Goal: Transaction & Acquisition: Purchase product/service

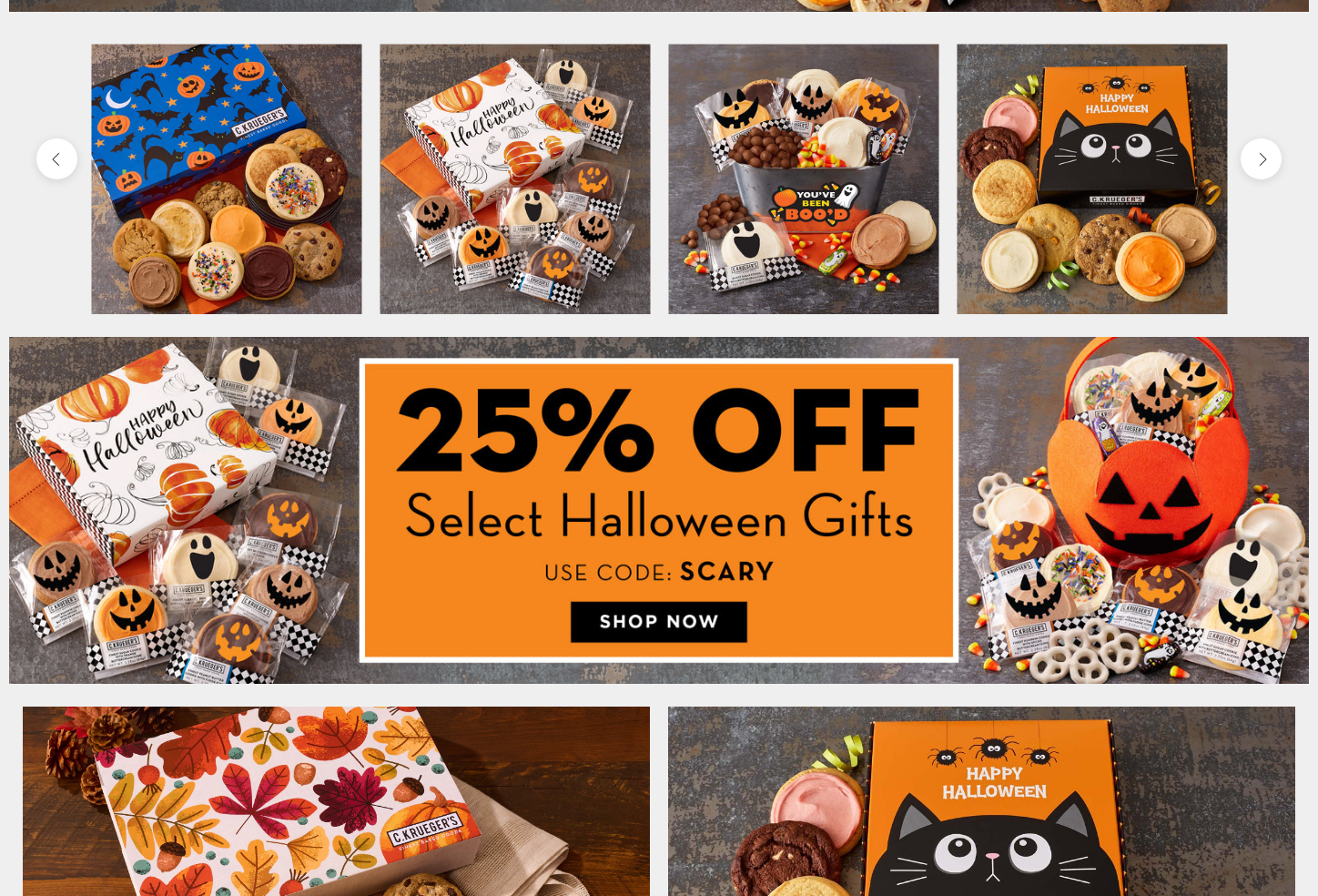
scroll to position [680, 0]
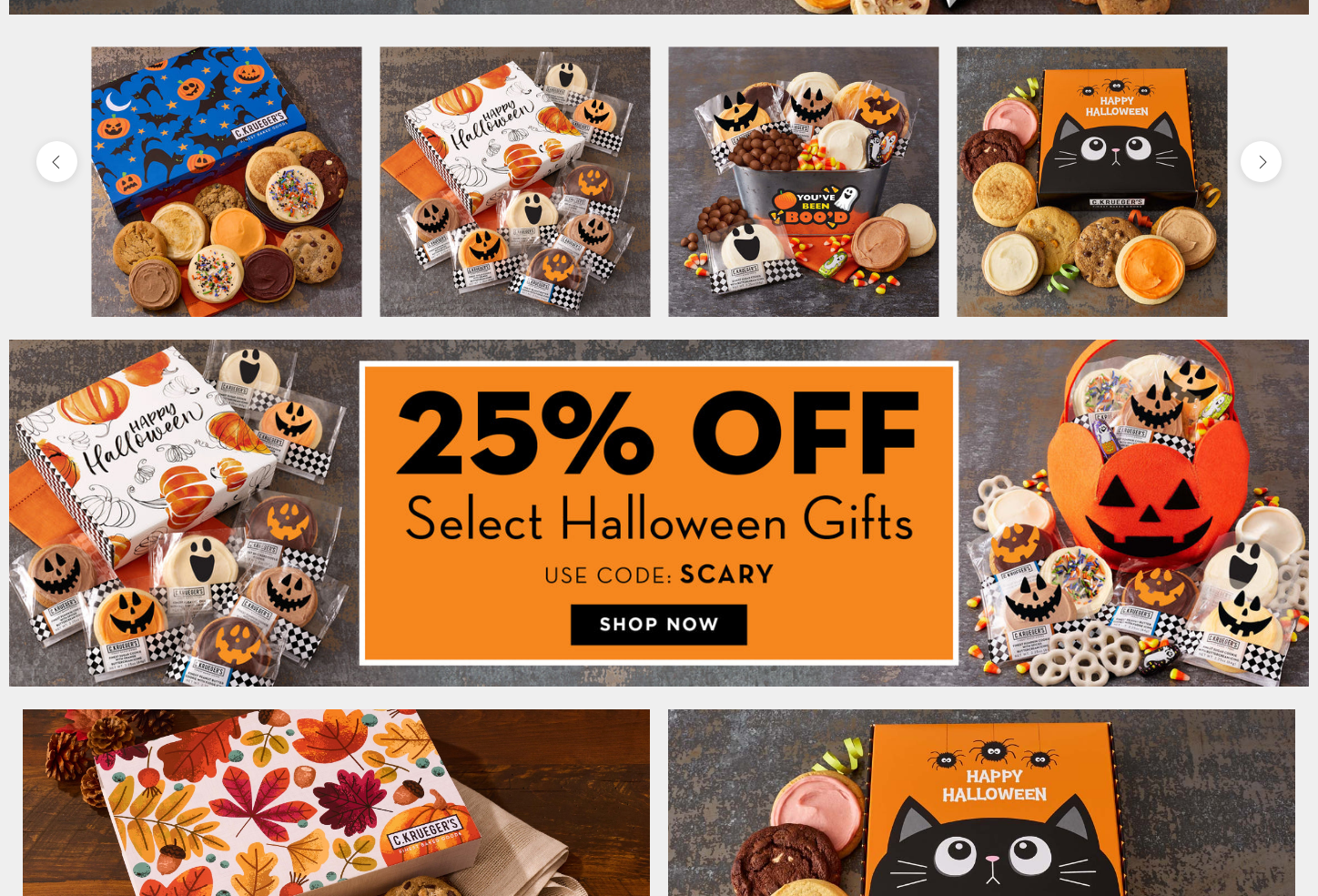
click at [677, 623] on img at bounding box center [659, 513] width 1300 height 347
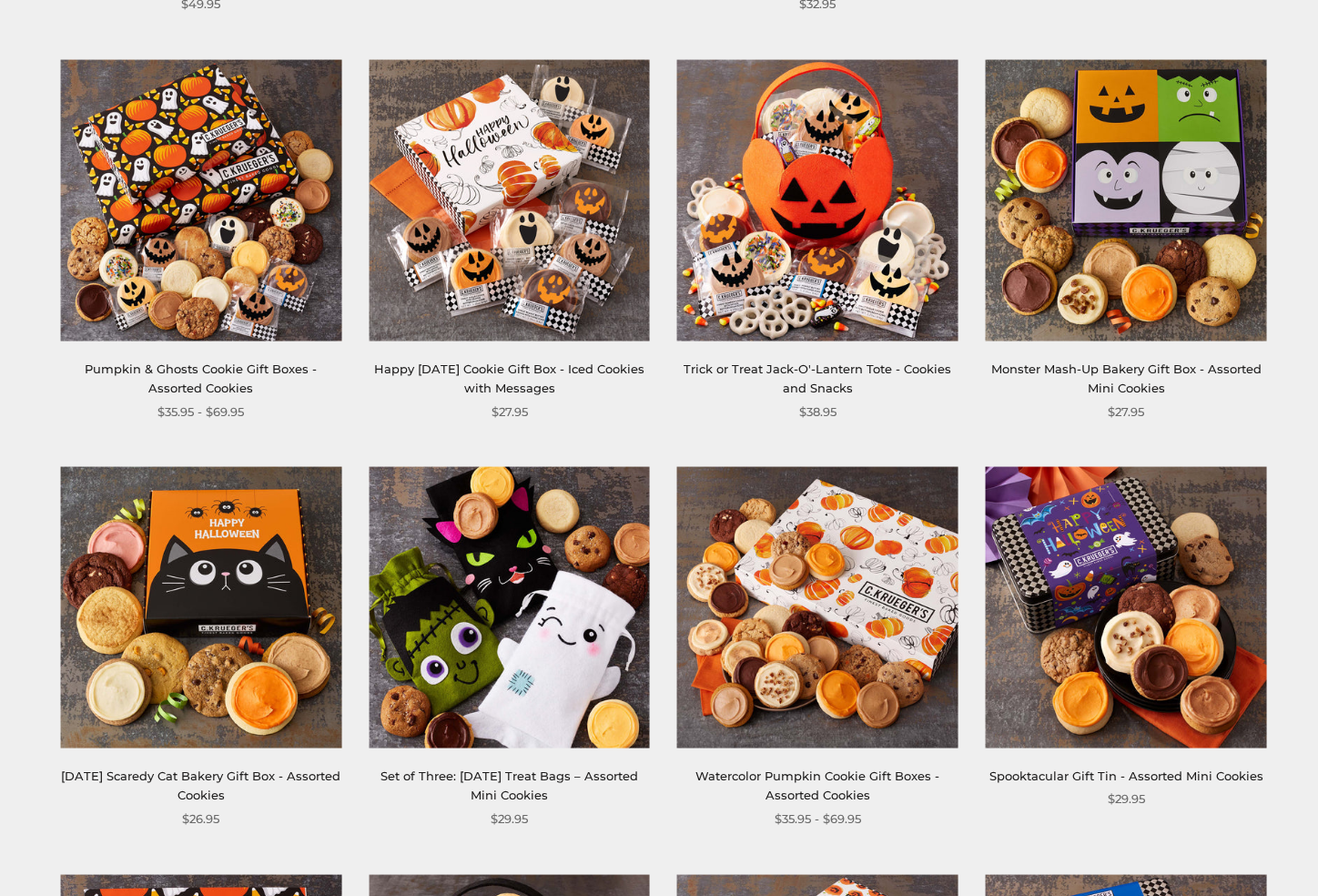
scroll to position [685, 0]
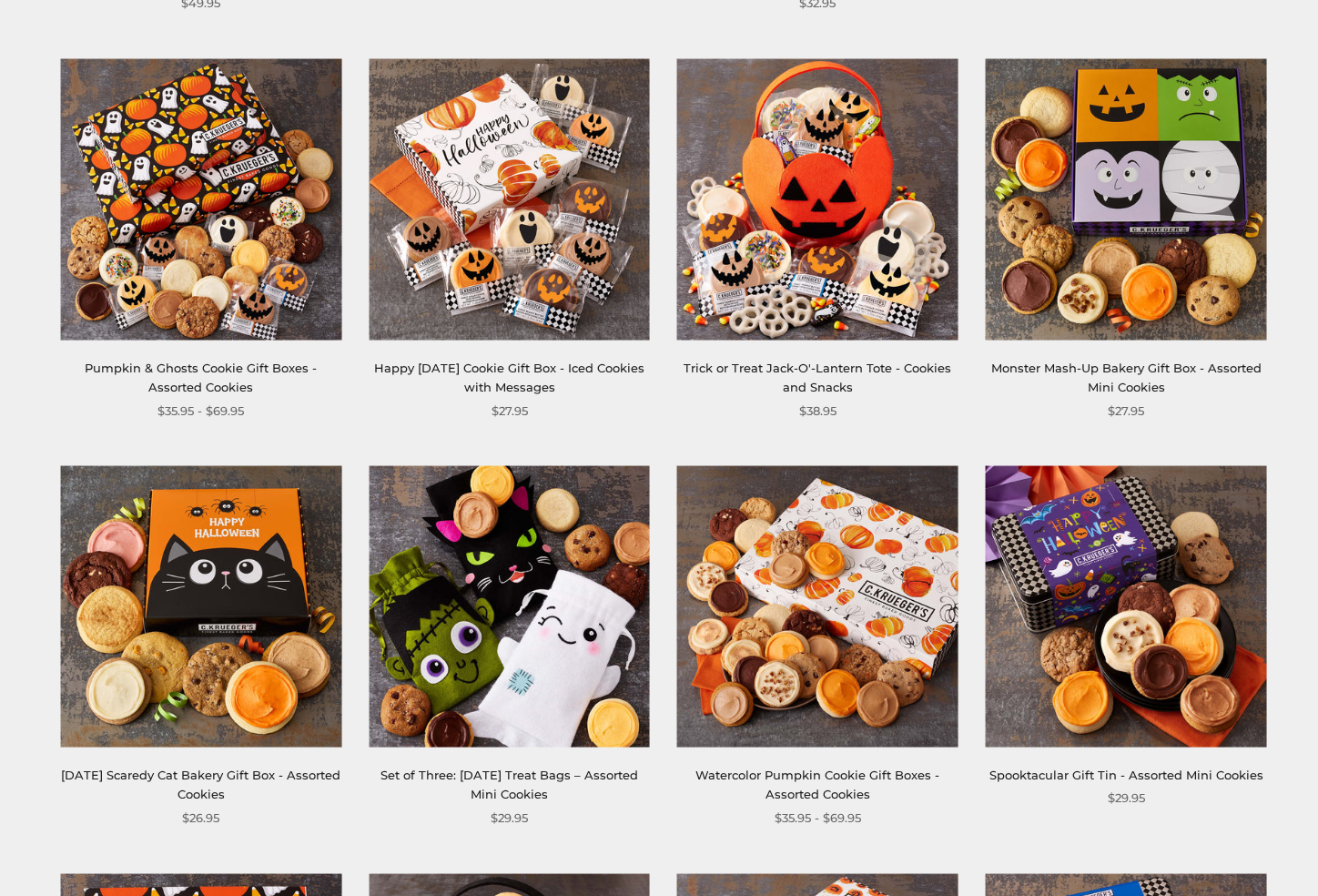
click at [805, 593] on img at bounding box center [817, 606] width 281 height 281
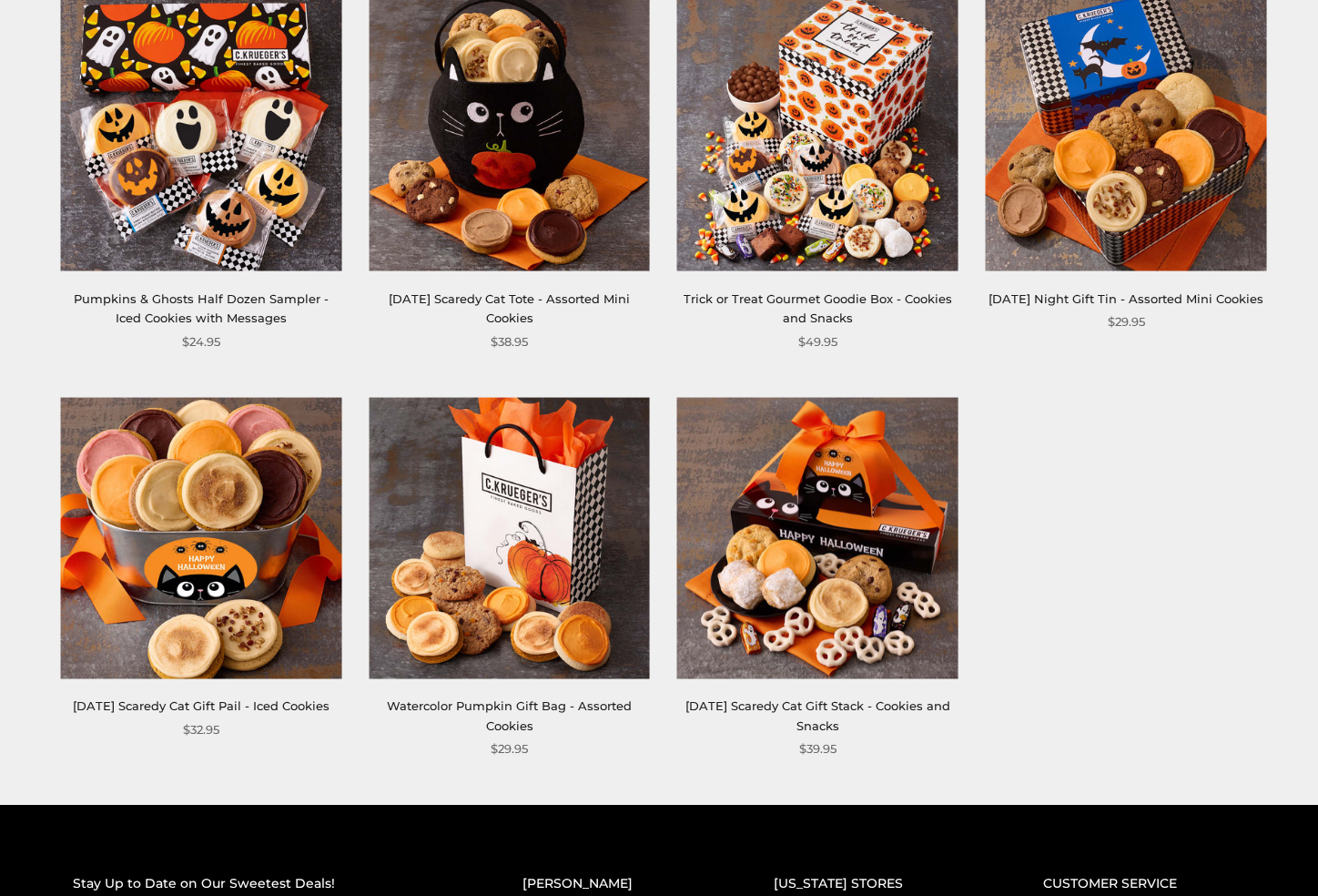
scroll to position [1576, 0]
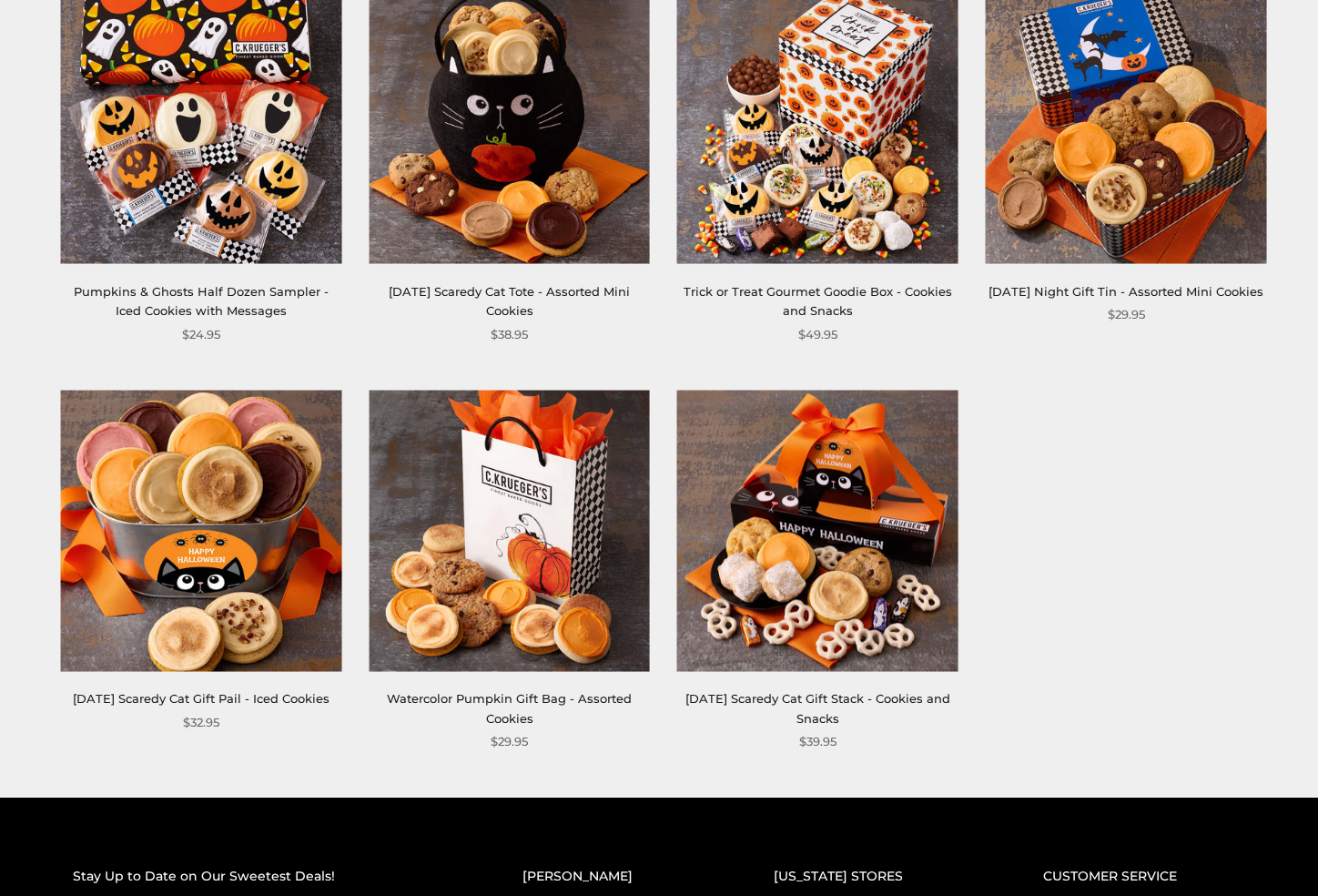
click at [211, 569] on img at bounding box center [200, 530] width 281 height 281
click at [222, 192] on img at bounding box center [200, 123] width 281 height 281
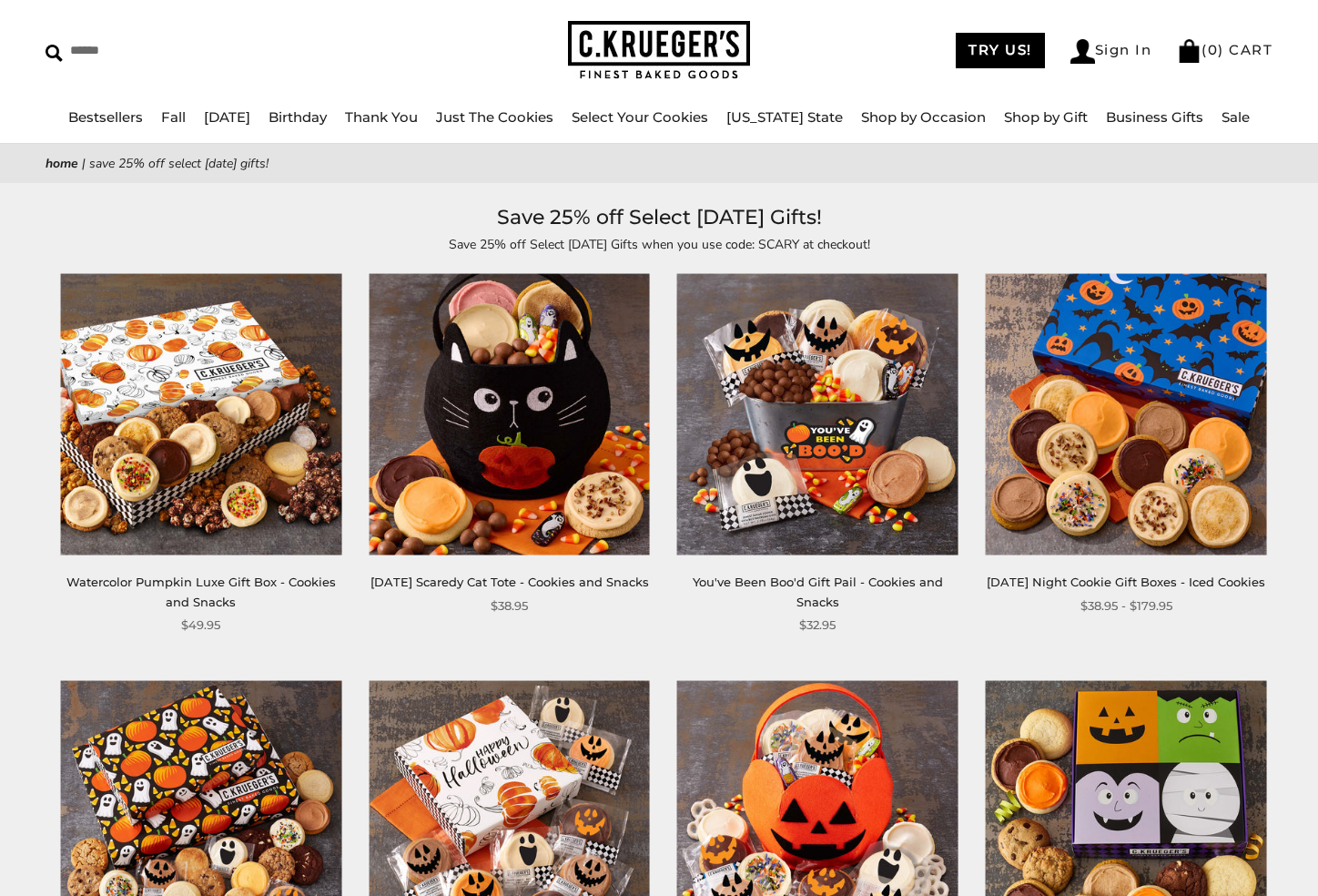
scroll to position [59, 0]
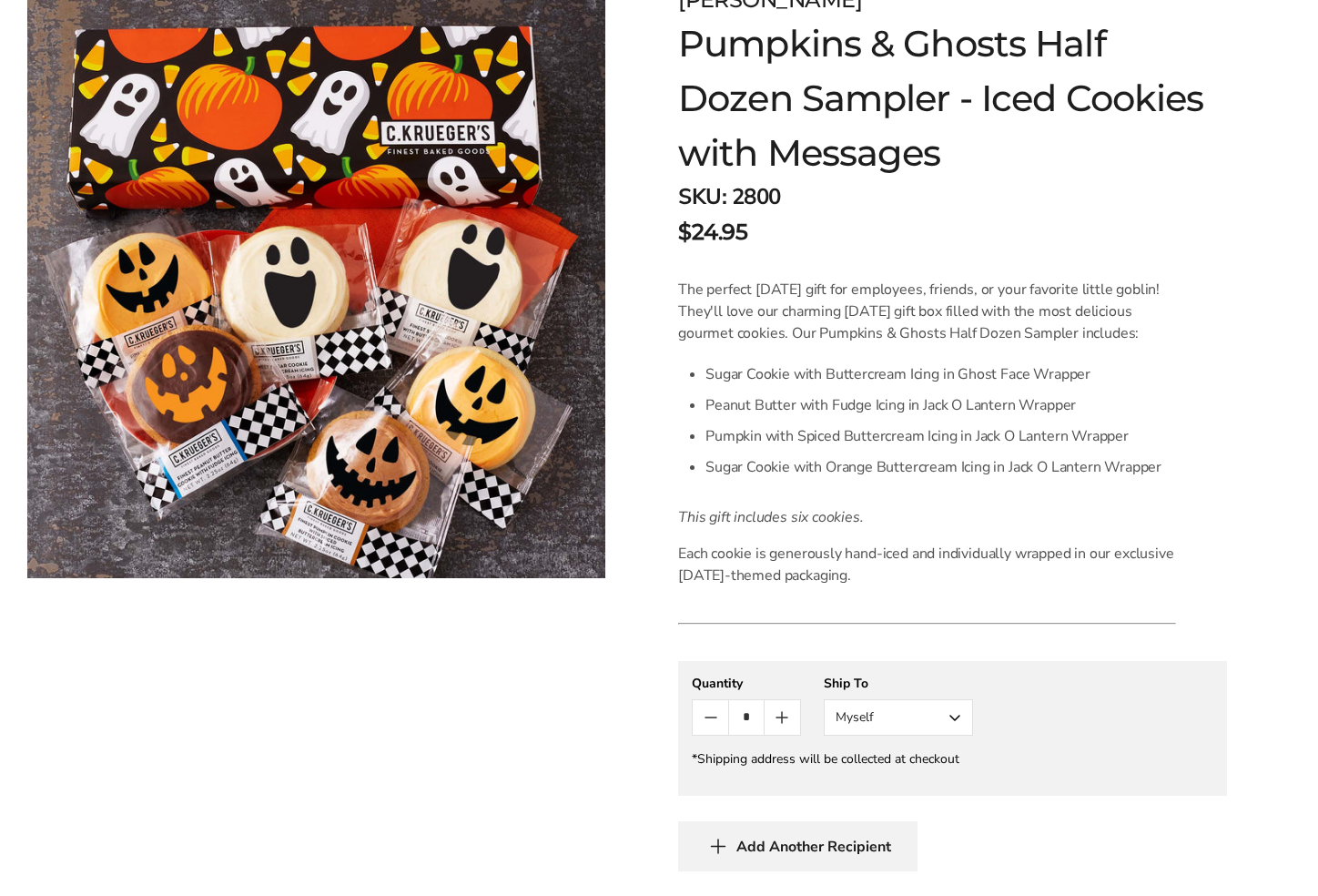
scroll to position [319, 0]
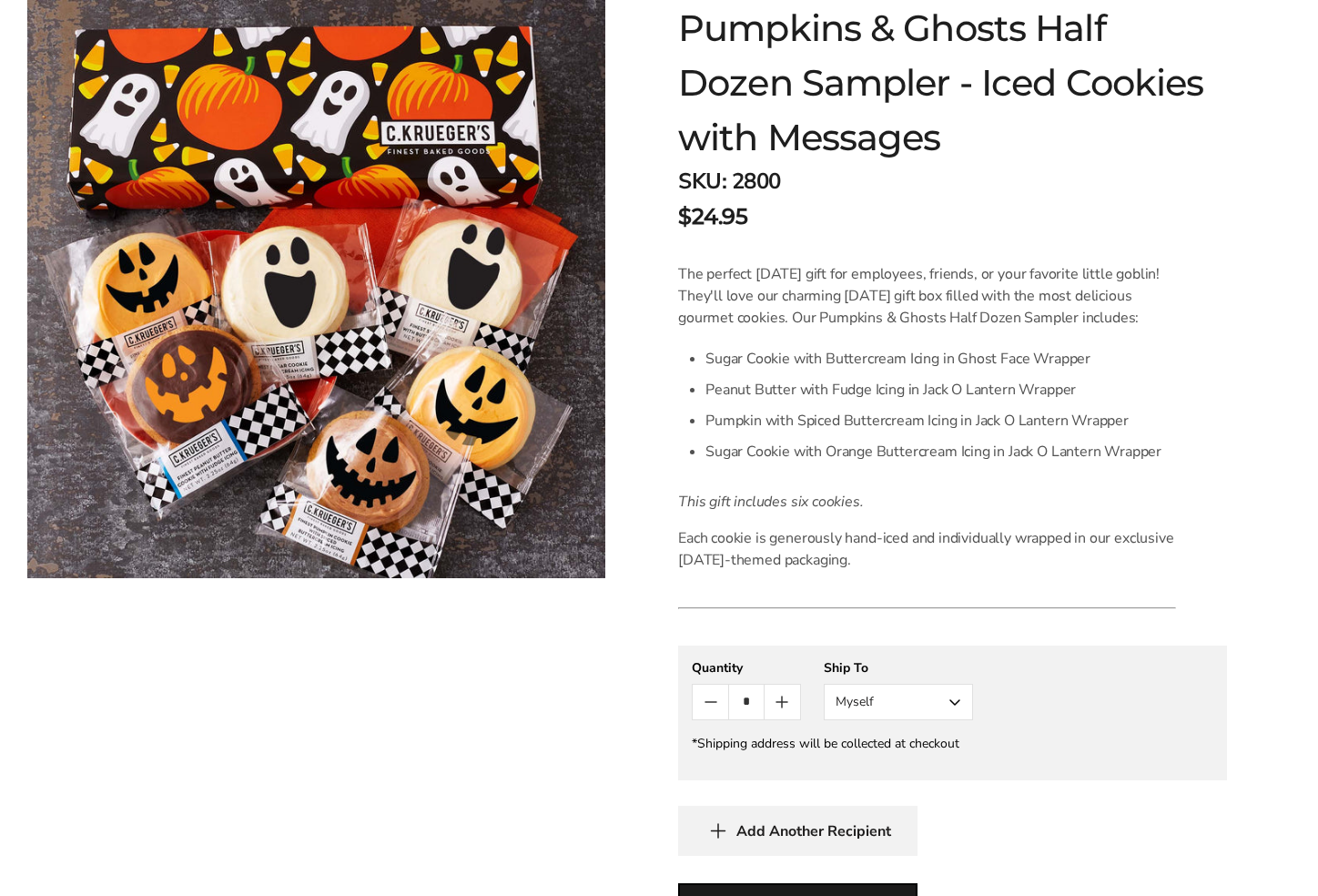
click at [779, 698] on icon "Count plus" at bounding box center [781, 702] width 22 height 22
click at [713, 696] on icon "Count minus" at bounding box center [710, 702] width 22 height 22
type input "*"
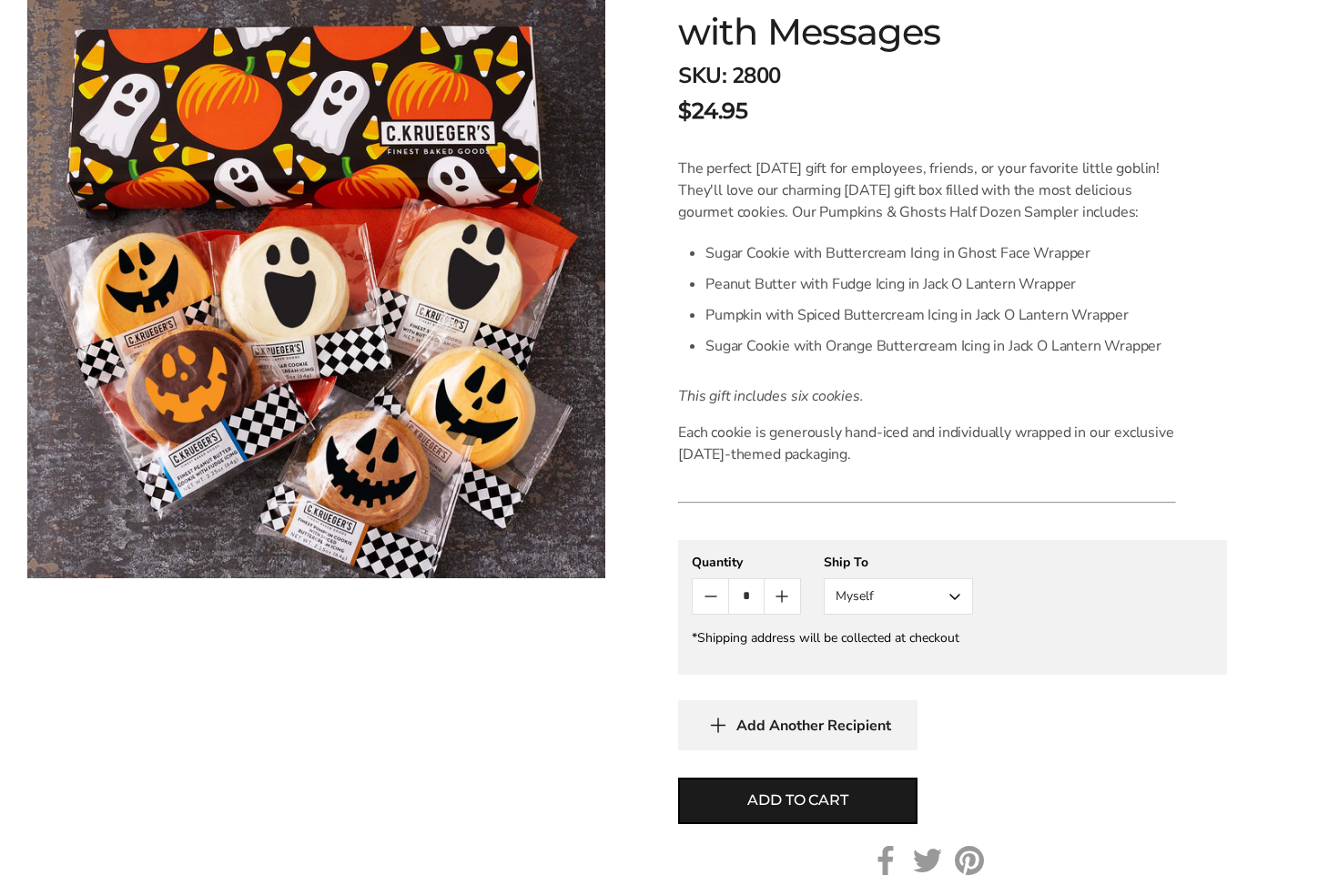
scroll to position [428, 0]
